Goal: Communication & Community: Ask a question

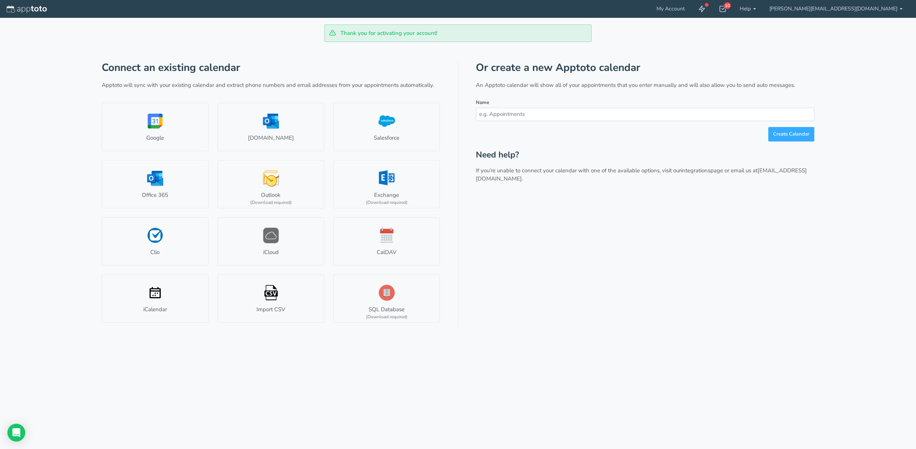
click at [529, 115] on input "text" at bounding box center [645, 114] width 338 height 13
type input "Caaneal"
click at [792, 133] on button "Create Calendar" at bounding box center [791, 134] width 46 height 14
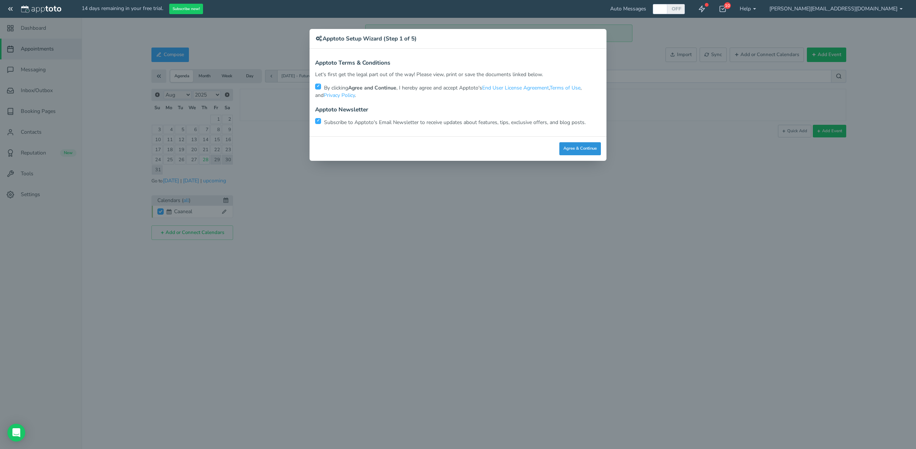
click at [574, 150] on button "Agree & Continue" at bounding box center [580, 148] width 42 height 13
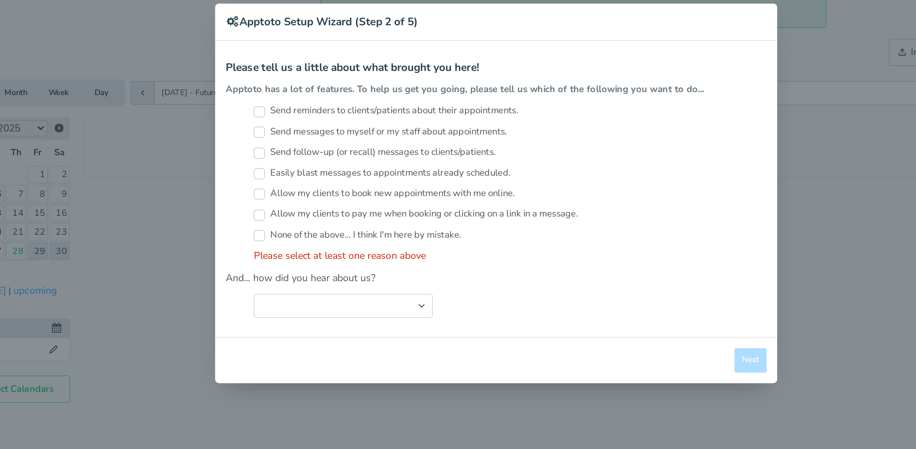
click at [417, 85] on label "Send reminders to clients/patients about their appointments." at bounding box center [400, 85] width 140 height 7
click at [336, 85] on input "Send reminders to clients/patients about their appointments." at bounding box center [333, 86] width 6 height 6
checkbox input "true"
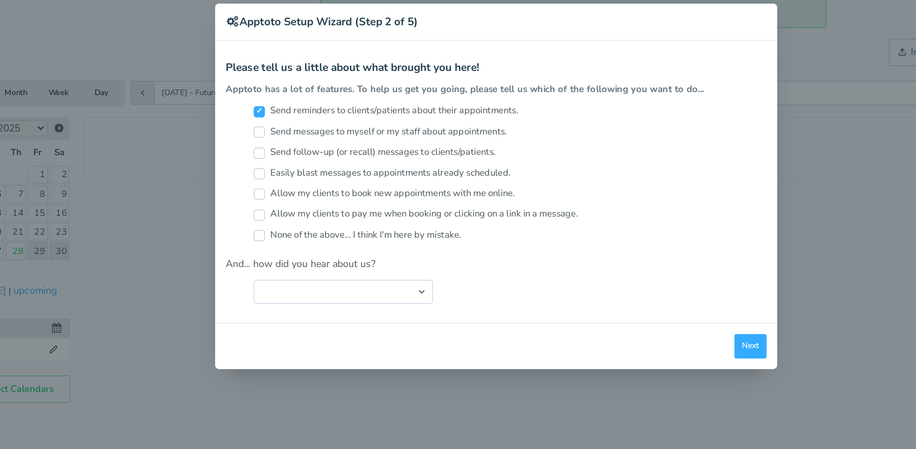
click at [409, 108] on label "Send follow-up (or recall) messages to clients/patients." at bounding box center [394, 107] width 128 height 7
click at [336, 108] on input "Send follow-up (or recall) messages to clients/patients." at bounding box center [333, 108] width 6 height 6
checkbox input "true"
click at [407, 119] on label "Easily blast messages to appointments already scheduled." at bounding box center [398, 118] width 136 height 7
click at [336, 119] on input "Easily blast messages to appointments already scheduled." at bounding box center [333, 119] width 6 height 6
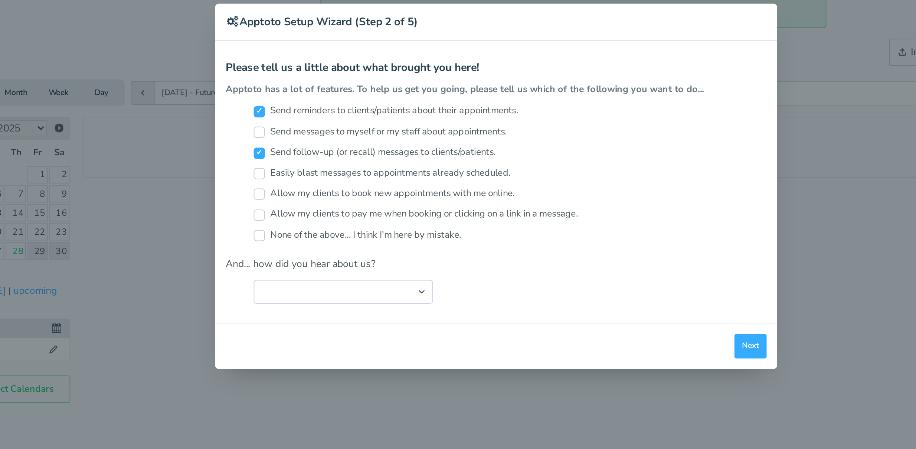
checkbox input "true"
click at [401, 129] on label "Allow my clients to book new appointments with me online." at bounding box center [399, 129] width 138 height 7
click at [336, 129] on input "Allow my clients to book new appointments with me online." at bounding box center [333, 130] width 6 height 6
checkbox input "true"
click at [381, 181] on select "Search Engine (Google, Yahoo, Bing, etc.) Search Engine Advertisement Blog Post…" at bounding box center [377, 181] width 95 height 13
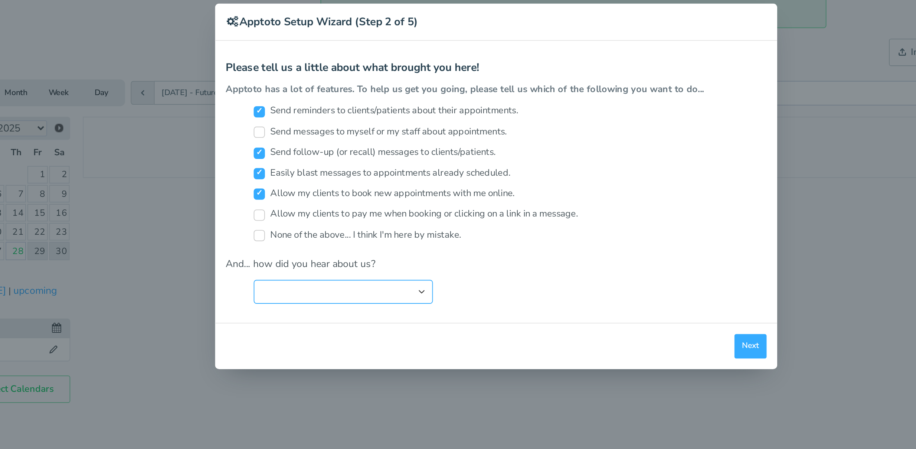
select select "string:Search Engine (Google, Yahoo, Bing, etc.)"
click at [330, 175] on select "Search Engine (Google, Yahoo, Bing, etc.) Search Engine Advertisement Blog Post…" at bounding box center [377, 181] width 95 height 13
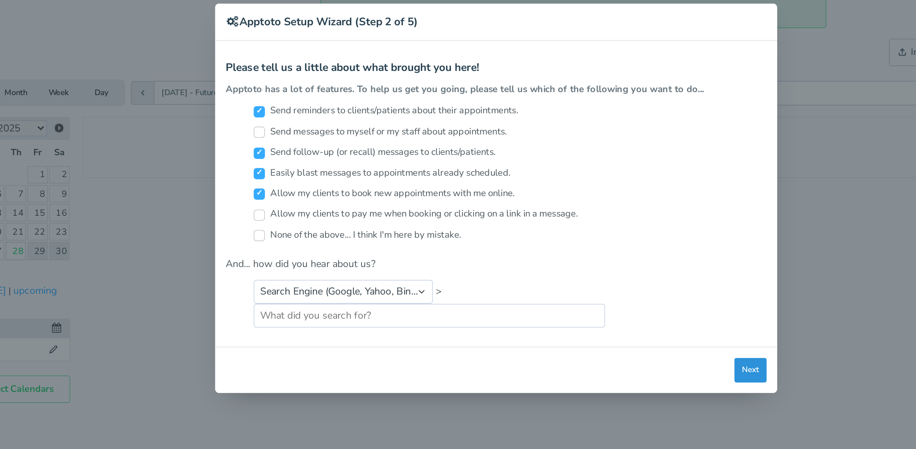
click at [590, 221] on button "Next" at bounding box center [592, 222] width 17 height 13
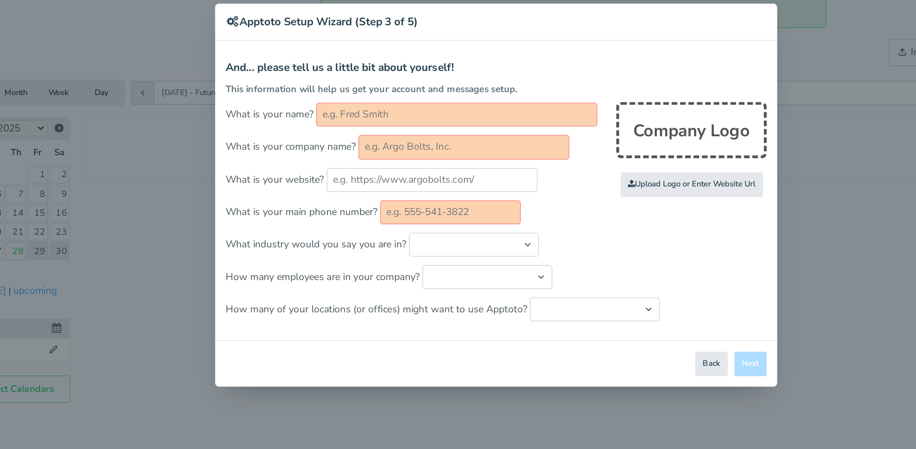
click at [477, 89] on input "text" at bounding box center [437, 87] width 148 height 13
type input "[PERSON_NAME]"
type input "Community Action Agency of [GEOGRAPHIC_DATA][US_STATE]"
type input "2567177799"
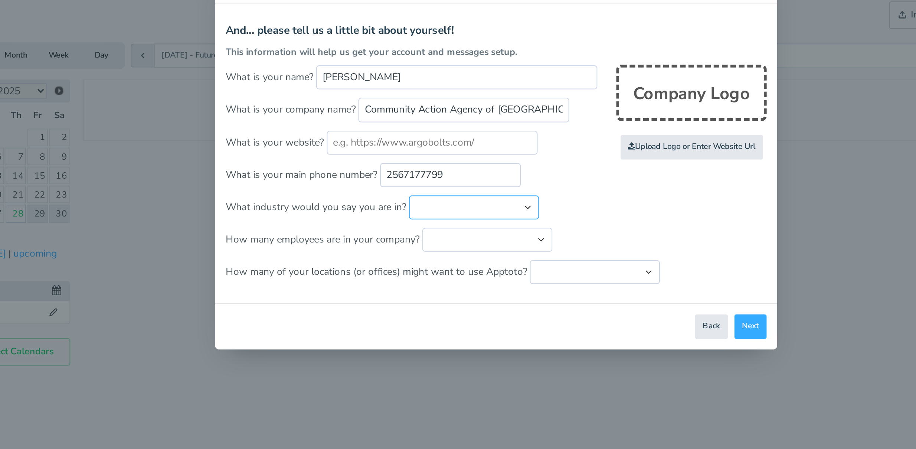
click at [471, 156] on select "Automotive Cleaning Services Consulting Education - Classroom Education - Admis…" at bounding box center [446, 156] width 69 height 13
select select "string:Nonprofit"
click at [412, 150] on select "Automotive Cleaning Services Consulting Education - Classroom Education - Admis…" at bounding box center [446, 156] width 69 height 13
click at [460, 175] on select "Just me 1 to 5 6 to 10 11 to 25 26 to 50 51 to 100 101 to 500 501 to 1000 More …" at bounding box center [453, 173] width 69 height 13
select select "string:26..50"
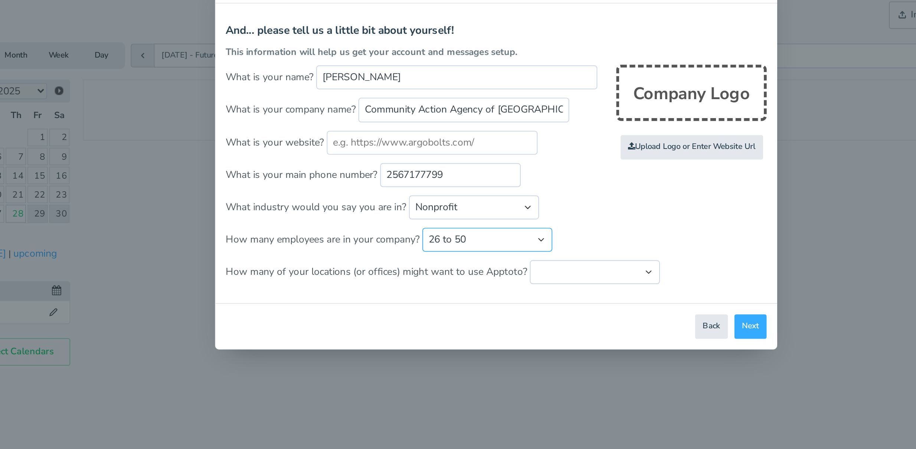
click at [419, 167] on select "Just me 1 to 5 6 to 10 11 to 25 26 to 50 51 to 100 101 to 500 501 to 1000 More …" at bounding box center [453, 173] width 69 height 13
click at [492, 190] on select "Just one location 2 3 4 5 6 to 10 11 to 25 26 to 50 More than 50" at bounding box center [510, 190] width 69 height 13
select select "string:6..10"
click at [476, 184] on select "Just one location 2 3 4 5 6 to 10 11 to 25 26 to 50 More than 50" at bounding box center [510, 190] width 69 height 13
click at [594, 220] on button "Next" at bounding box center [592, 219] width 17 height 13
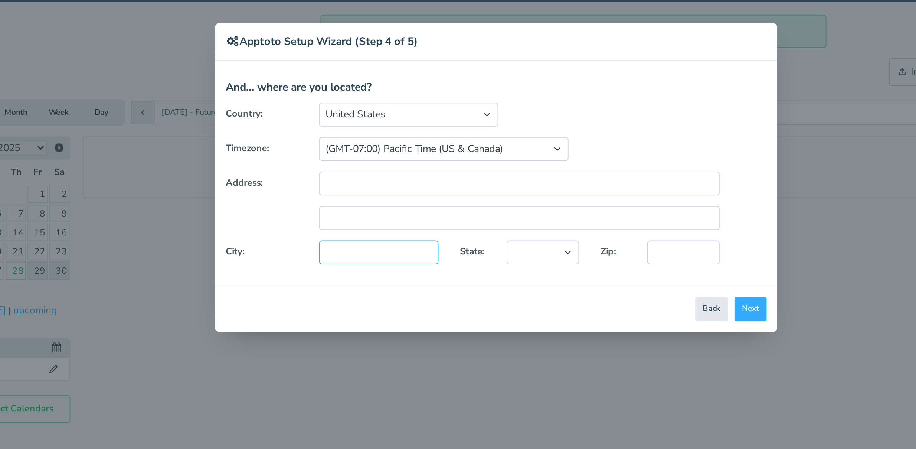
click at [413, 148] on input "text" at bounding box center [395, 150] width 63 height 13
type input "[GEOGRAPHIC_DATA]"
type input "1481 [PERSON_NAME] Ave. S"
select select "string:AL"
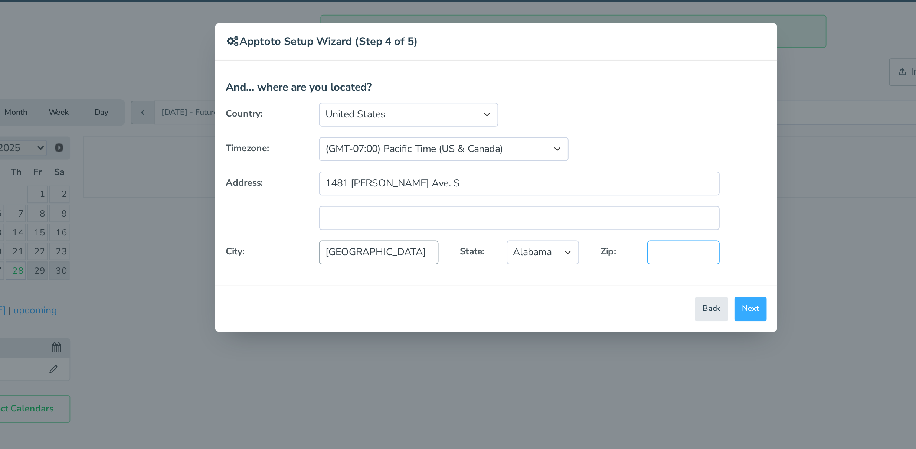
type input "35986"
click at [496, 95] on select "(GMT-10:00) [US_STATE] (GMT-08:00) [US_STATE] (GMT-07:00) Pacific Time ([GEOGRA…" at bounding box center [430, 95] width 132 height 13
select select "string:[GEOGRAPHIC_DATA]/[GEOGRAPHIC_DATA]"
click at [364, 89] on select "(GMT-10:00) [US_STATE] (GMT-08:00) [US_STATE] (GMT-07:00) Pacific Time ([GEOGRA…" at bounding box center [430, 95] width 132 height 13
click at [597, 181] on button "Next" at bounding box center [592, 179] width 17 height 13
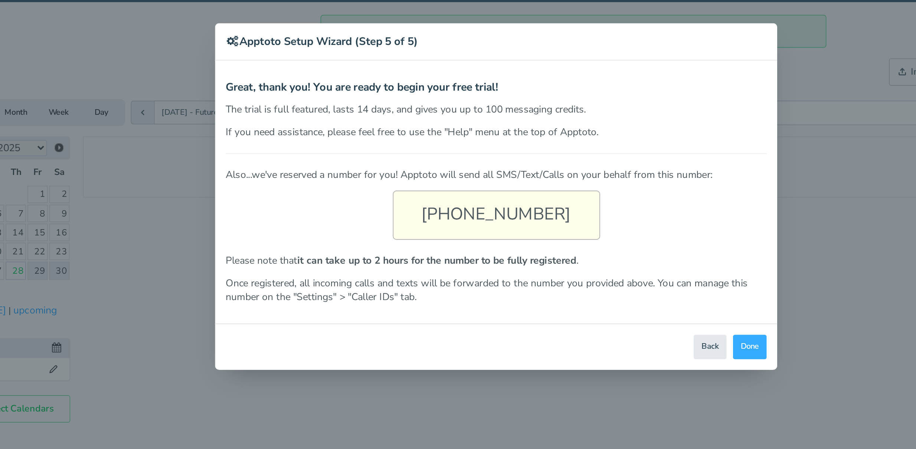
click at [464, 130] on div "[PHONE_NUMBER]" at bounding box center [457, 130] width 109 height 26
click at [588, 200] on button "Done" at bounding box center [592, 199] width 18 height 13
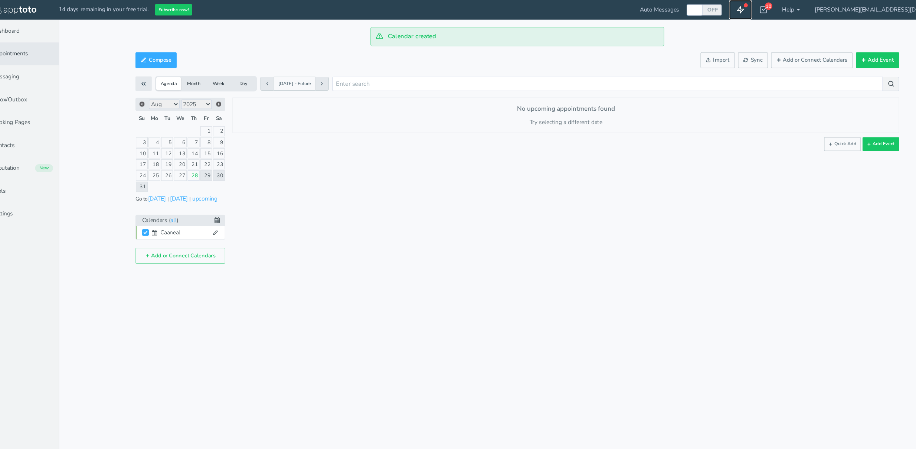
click at [705, 6] on icon at bounding box center [701, 8] width 7 height 7
click at [705, 7] on icon at bounding box center [701, 8] width 7 height 7
click at [730, 7] on div "10" at bounding box center [727, 5] width 7 height 7
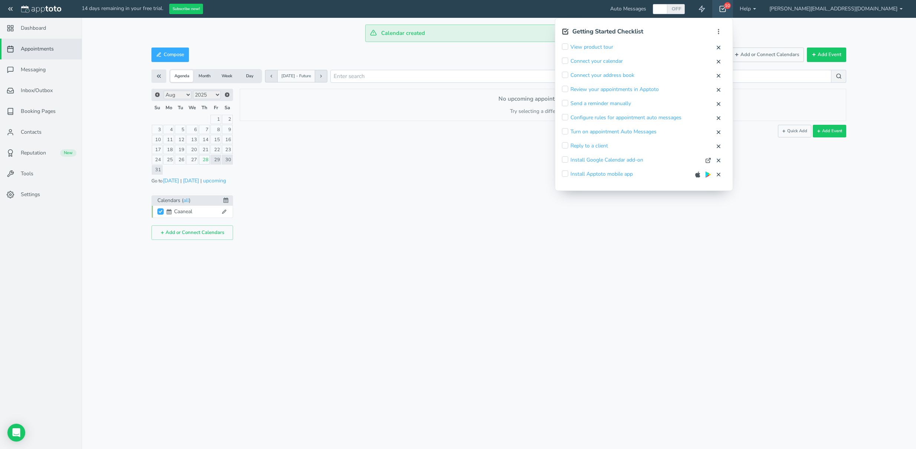
click at [726, 7] on icon at bounding box center [722, 8] width 7 height 7
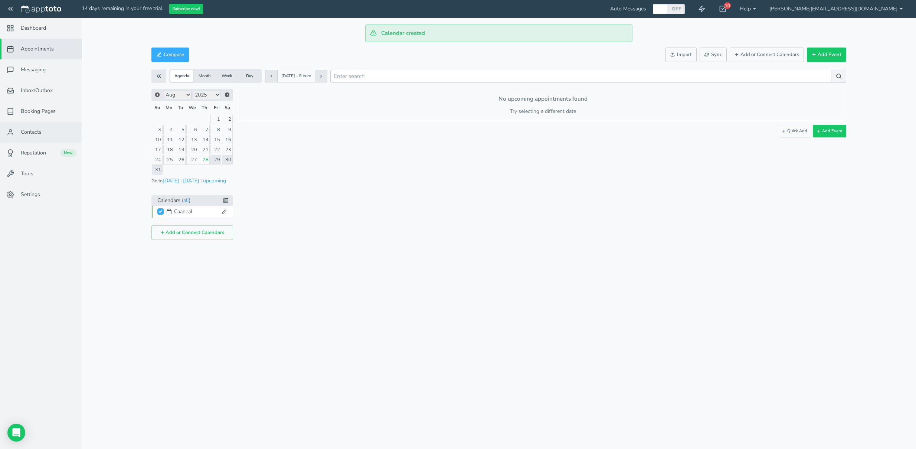
click at [46, 134] on link "Contacts" at bounding box center [41, 132] width 82 height 21
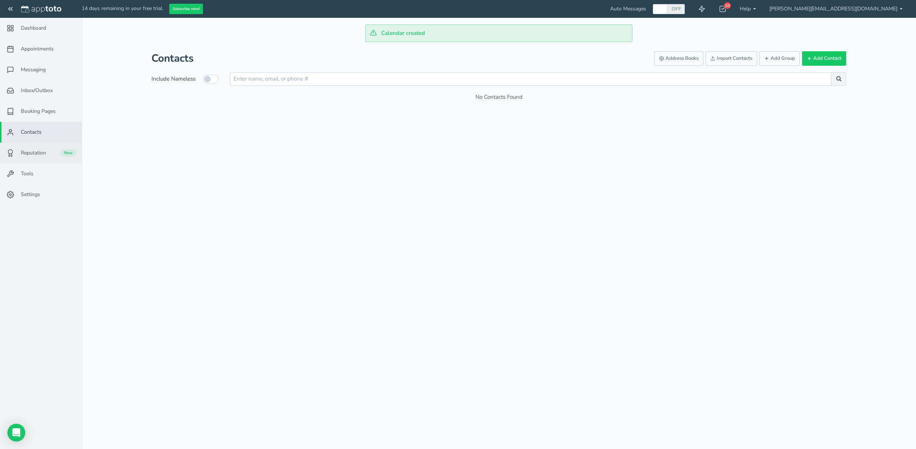
click at [46, 162] on link "Reputation New" at bounding box center [41, 152] width 82 height 21
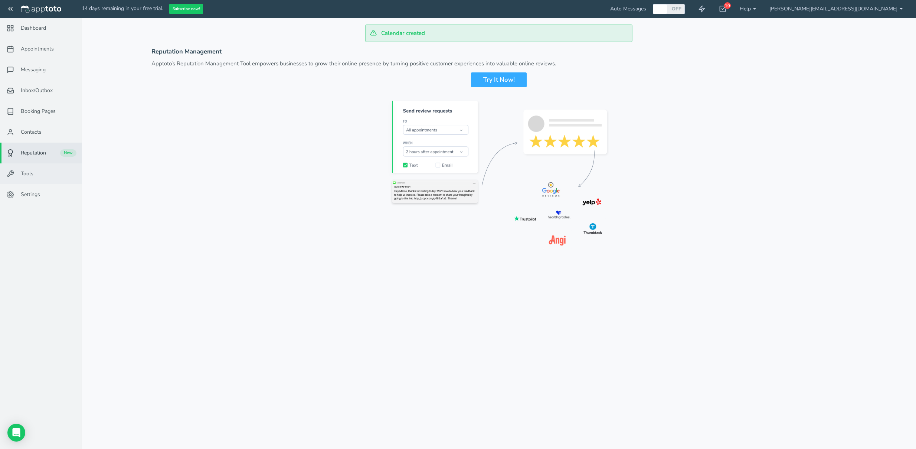
click at [41, 177] on link "Tools" at bounding box center [41, 173] width 82 height 21
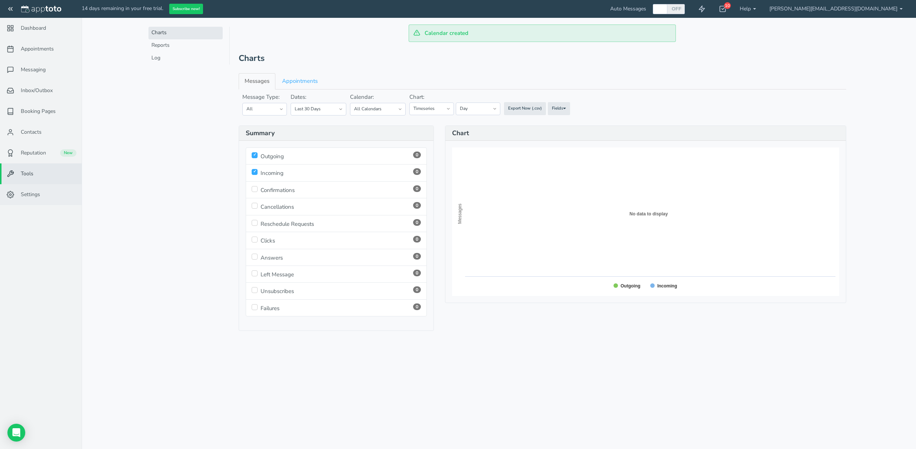
click at [39, 193] on span "Settings" at bounding box center [30, 194] width 19 height 7
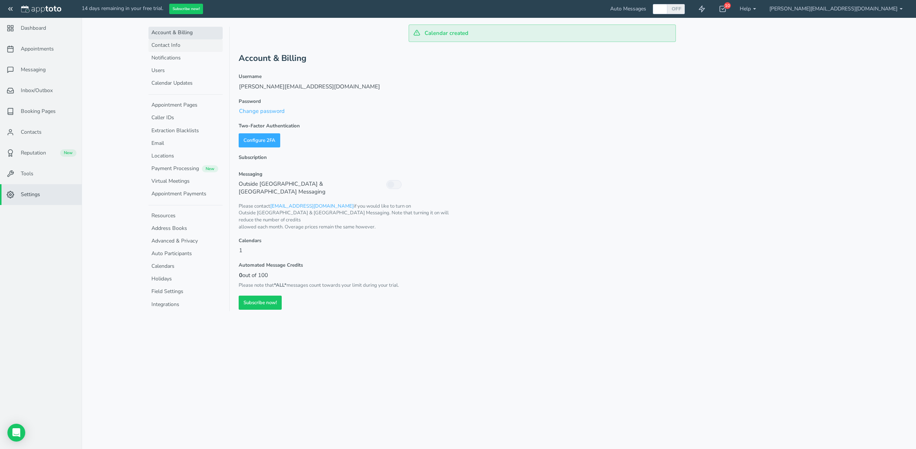
click at [193, 48] on link "Contact Info" at bounding box center [185, 45] width 74 height 13
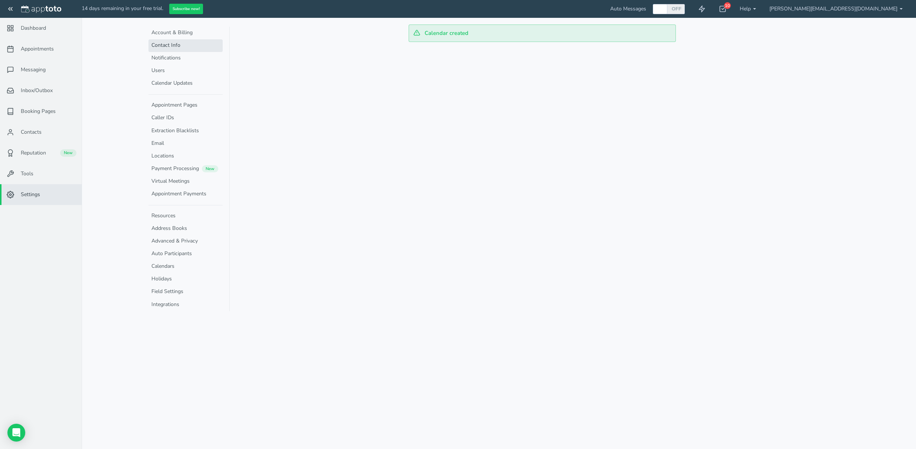
select select "720"
select select "1200"
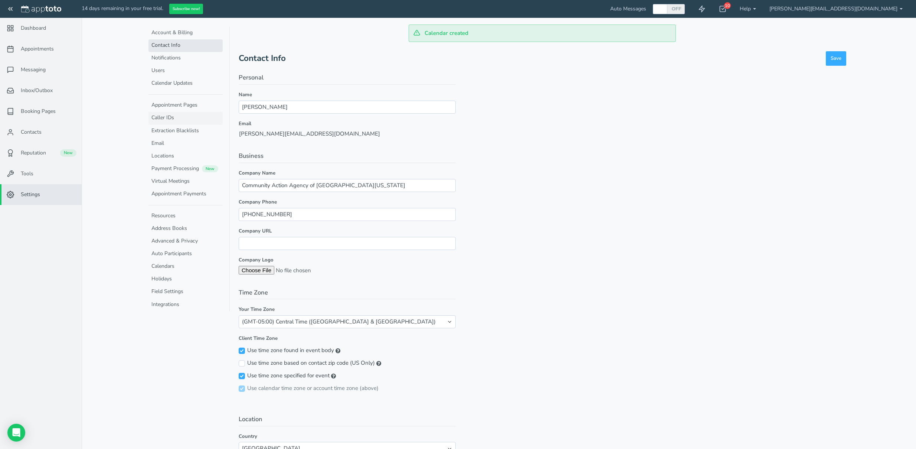
click at [190, 121] on link "Caller IDs" at bounding box center [185, 118] width 74 height 13
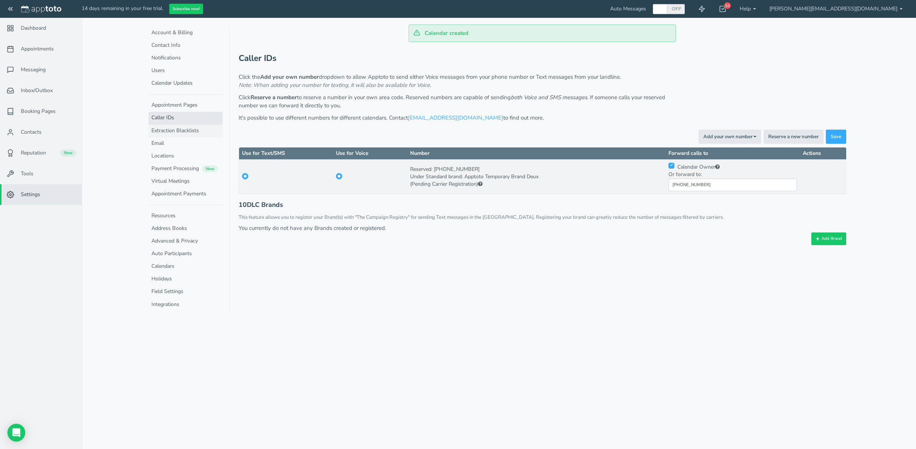
click at [204, 135] on link "Extraction Blacklists" at bounding box center [185, 131] width 74 height 13
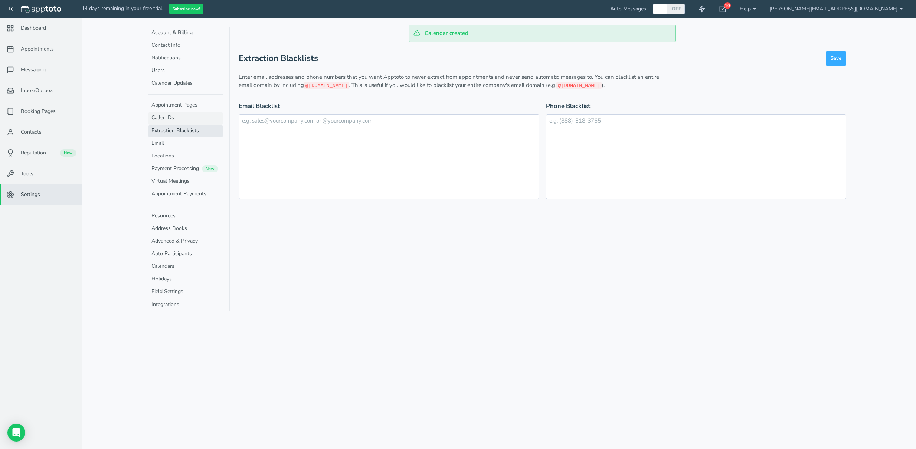
click at [203, 114] on link "Caller IDs" at bounding box center [185, 118] width 74 height 13
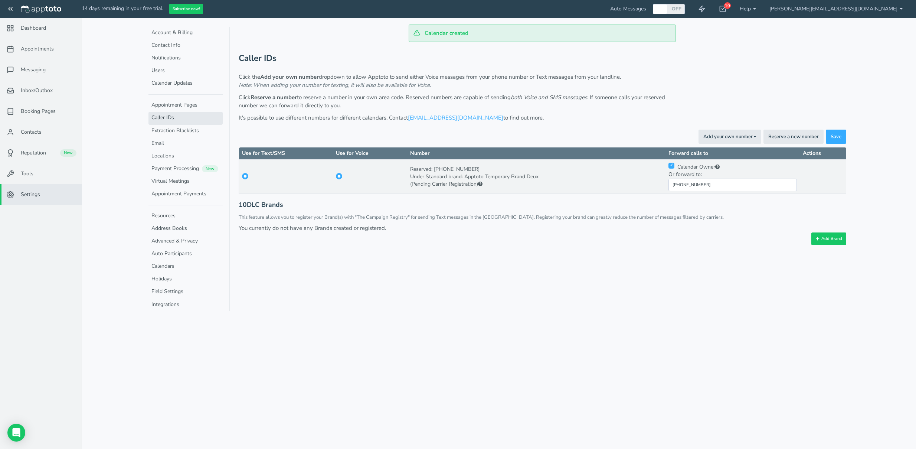
click at [674, 168] on input "checkbox" at bounding box center [671, 165] width 6 height 6
checkbox input "false"
click at [840, 135] on span "Save" at bounding box center [835, 136] width 11 height 7
click at [799, 137] on button "Reserve a new number" at bounding box center [793, 136] width 60 height 14
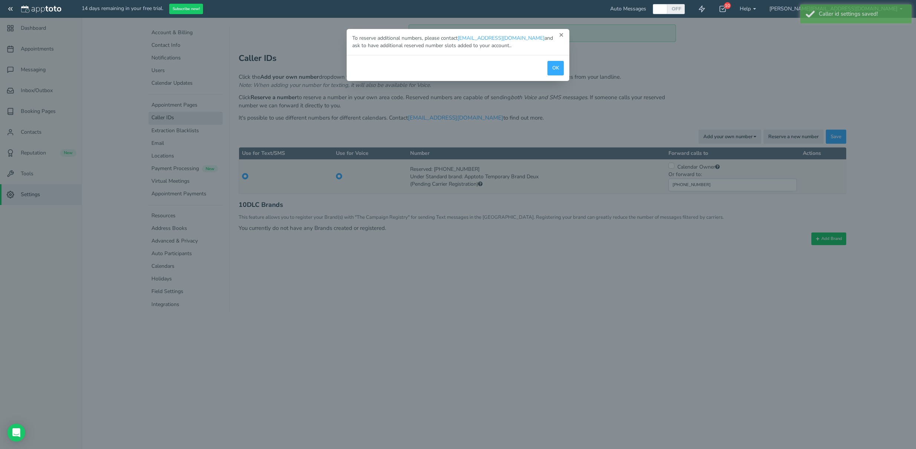
click at [561, 34] on button "×" at bounding box center [561, 35] width 5 height 8
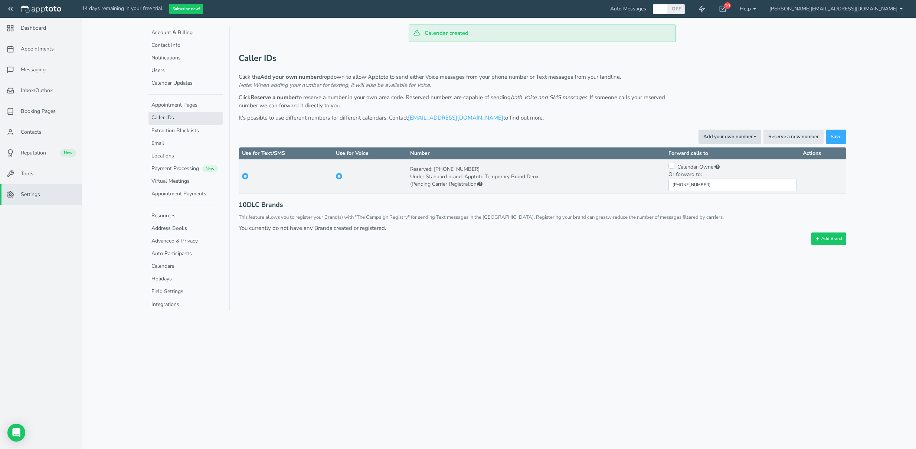
click at [719, 138] on button "Add your own number Toggle Dropdown" at bounding box center [729, 136] width 63 height 14
click at [710, 150] on link "For Voice Calls" at bounding box center [713, 152] width 96 height 10
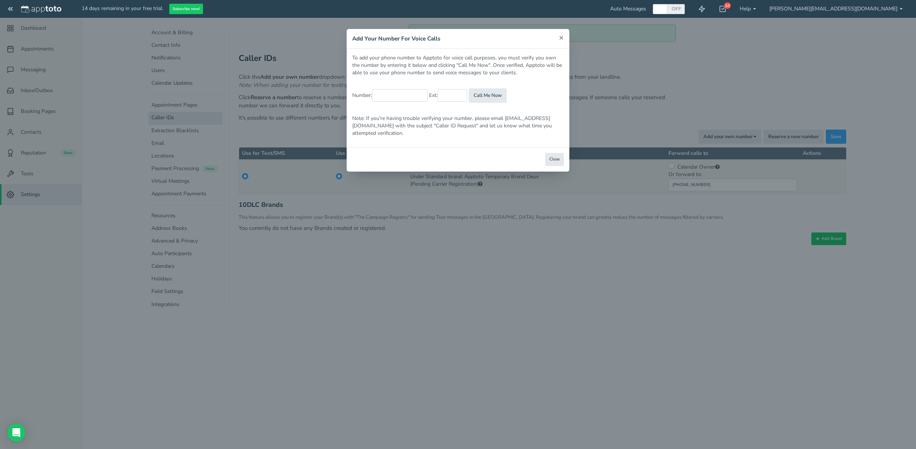
click at [561, 37] on span "×" at bounding box center [561, 37] width 5 height 10
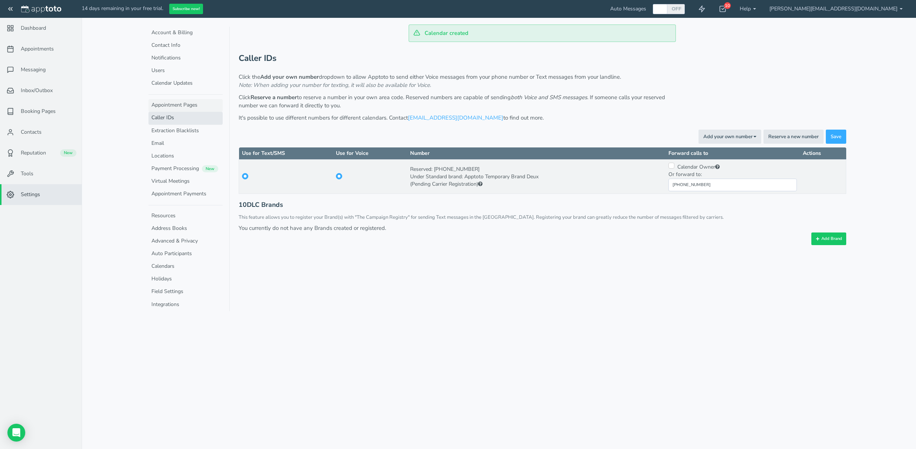
click at [193, 101] on link "Appointment Pages" at bounding box center [185, 105] width 74 height 13
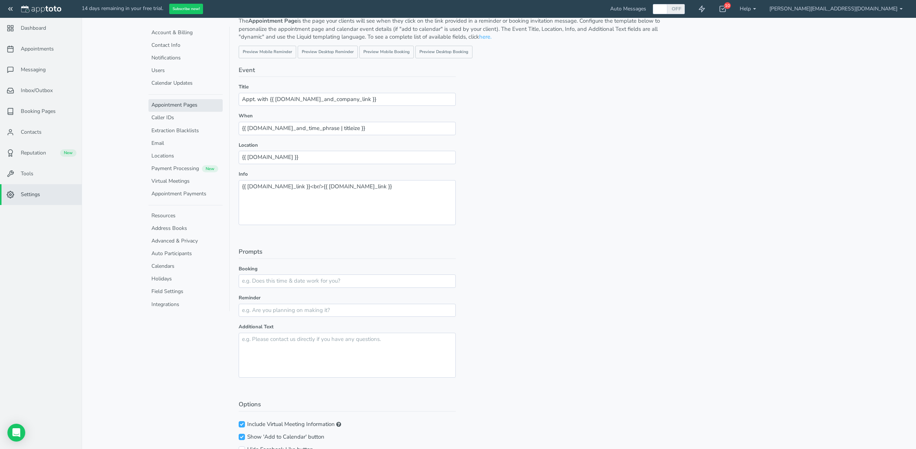
scroll to position [56, 0]
click at [188, 153] on link "Locations" at bounding box center [185, 156] width 74 height 13
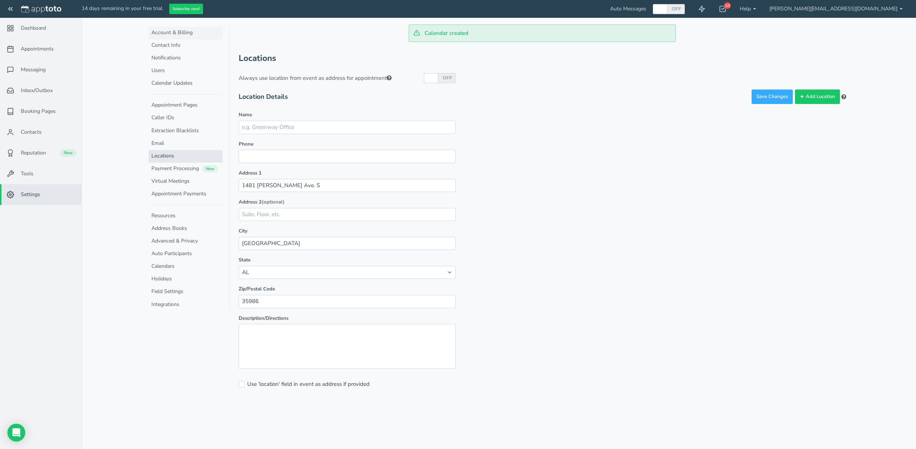
click at [184, 32] on link "Account & Billing" at bounding box center [185, 33] width 74 height 13
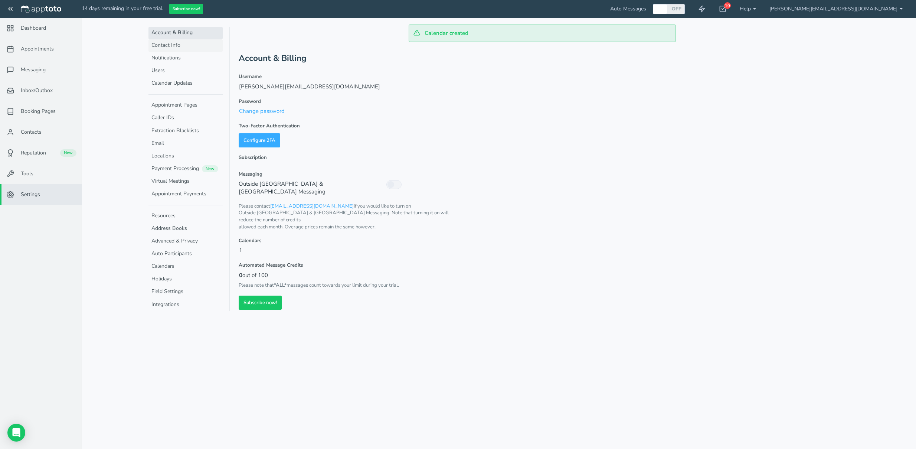
click at [173, 46] on link "Contact Info" at bounding box center [185, 45] width 74 height 13
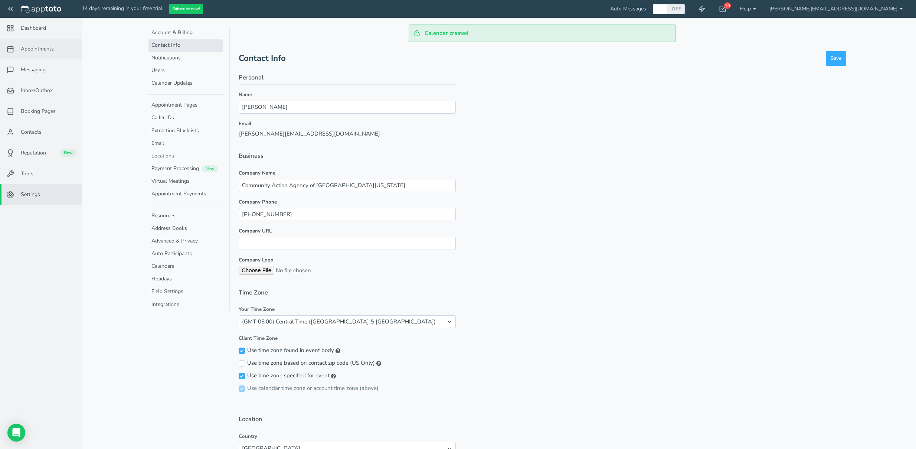
click at [52, 47] on span "Appointments" at bounding box center [37, 48] width 33 height 7
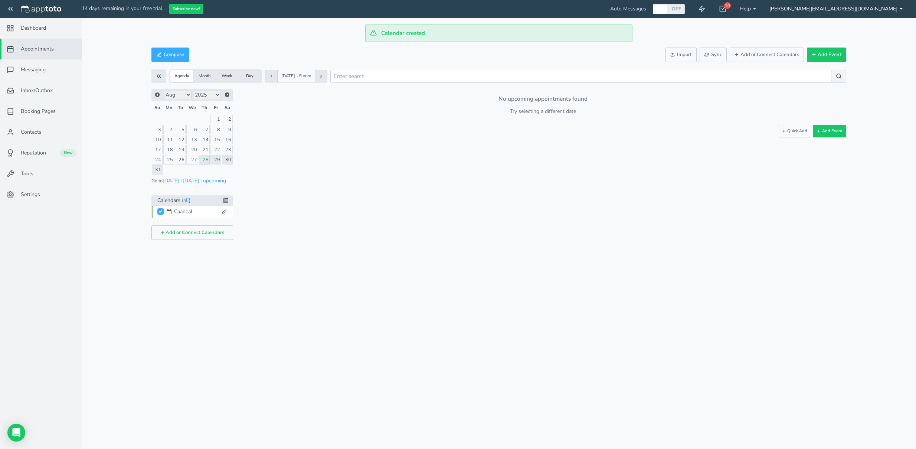
click at [890, 12] on link "[PERSON_NAME][EMAIL_ADDRESS][DOMAIN_NAME]" at bounding box center [835, 9] width 147 height 18
click at [762, 7] on link "Help" at bounding box center [748, 9] width 30 height 18
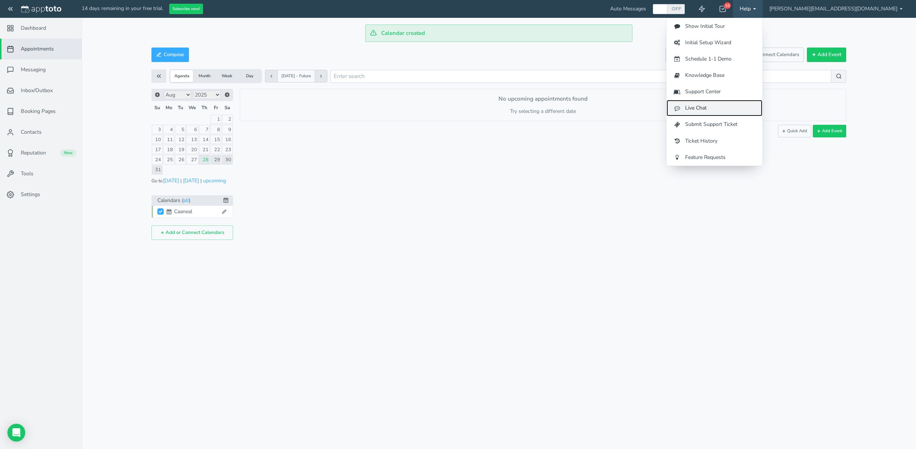
click at [762, 109] on link "Live Chat" at bounding box center [714, 108] width 96 height 16
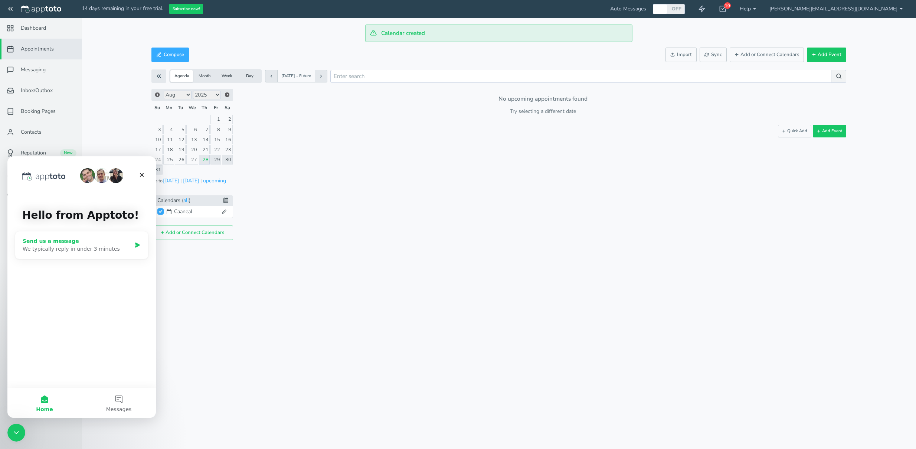
click at [89, 241] on div "Send us a message" at bounding box center [77, 241] width 109 height 8
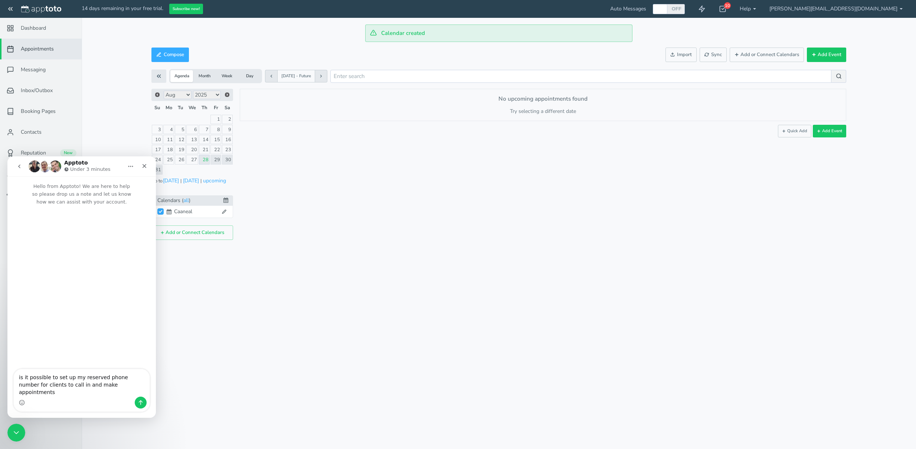
type textarea "is it possible to set up my reserved phone number for clients to call in and ma…"
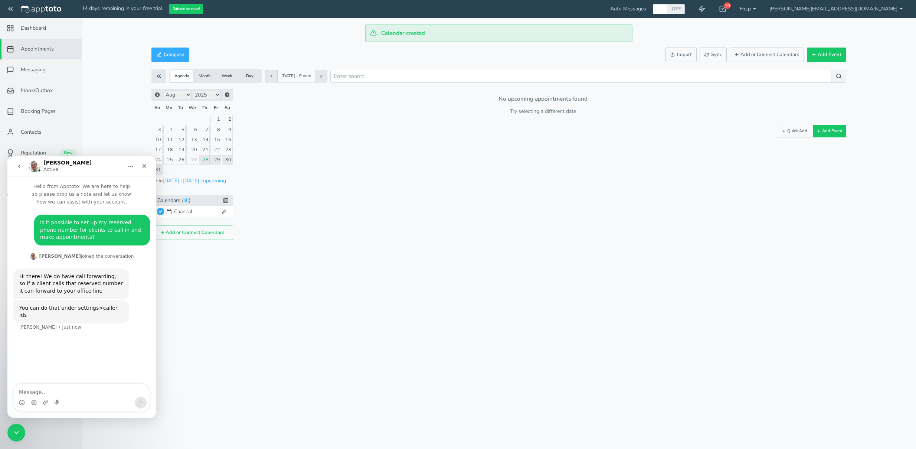
click at [69, 395] on textarea "Message…" at bounding box center [82, 390] width 136 height 13
type textarea "currently i have a system that clients can call and go through an automated pro…"
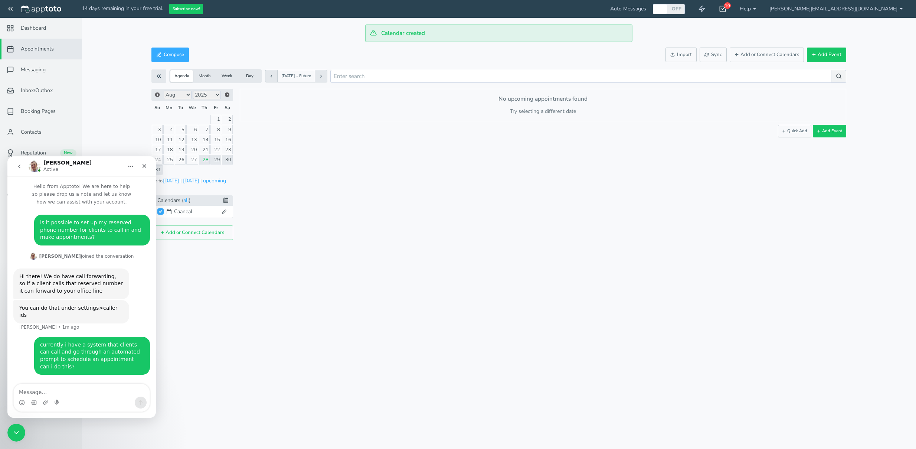
click at [726, 7] on icon at bounding box center [722, 8] width 7 height 7
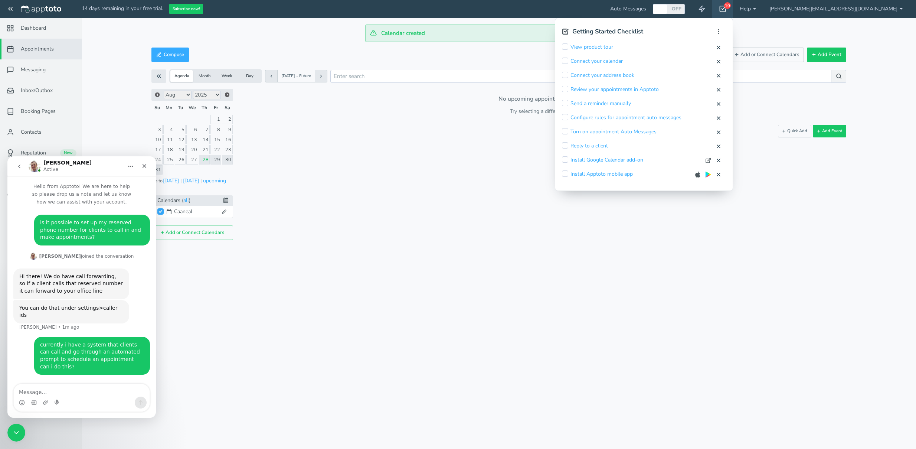
click at [726, 7] on icon at bounding box center [722, 8] width 7 height 7
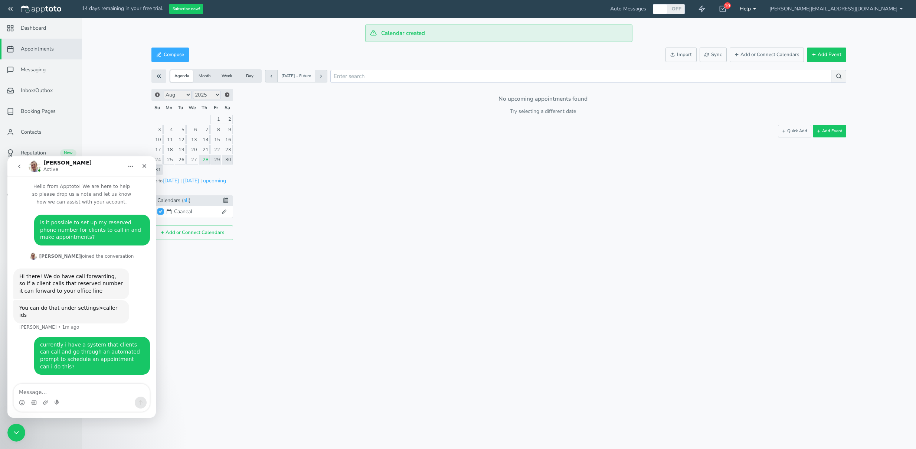
click at [756, 9] on b at bounding box center [754, 8] width 3 height 1
click at [788, 204] on div "× New event [DATE] · 11:15am - 11:15am Public reschedule link Event details Cus…" at bounding box center [539, 164] width 613 height 151
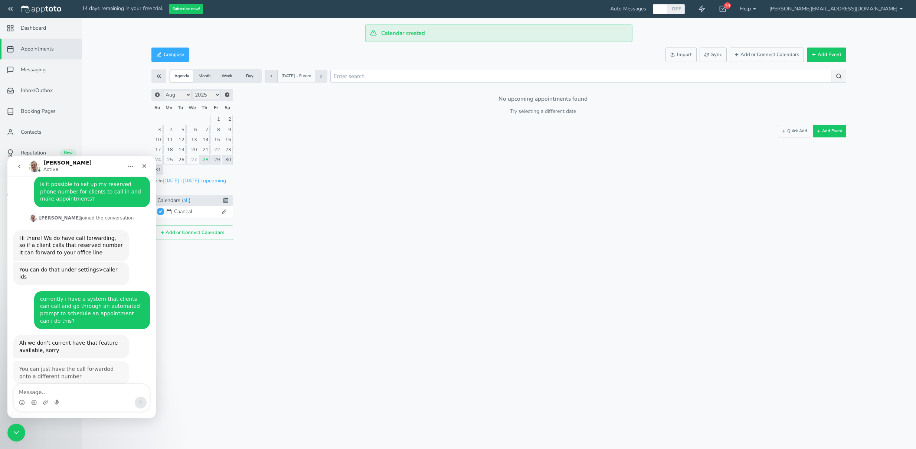
scroll to position [38, 0]
click at [141, 167] on icon "Close" at bounding box center [144, 166] width 6 height 6
